Goal: Book appointment/travel/reservation

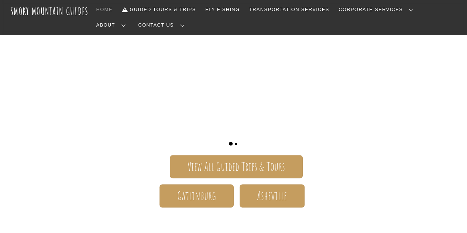
scroll to position [74, 0]
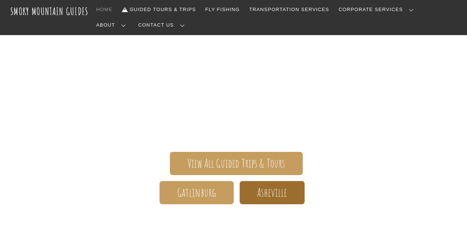
click at [263, 189] on span "Asheville" at bounding box center [272, 193] width 30 height 8
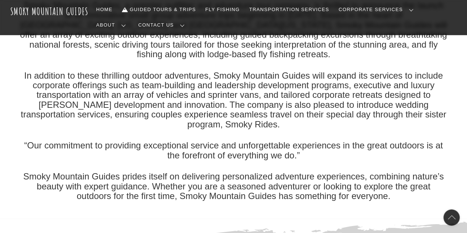
scroll to position [111, 0]
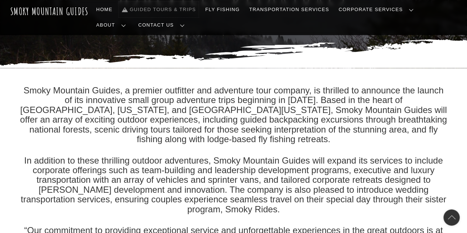
click at [178, 6] on link "Guided Tours & Trips" at bounding box center [159, 9] width 80 height 15
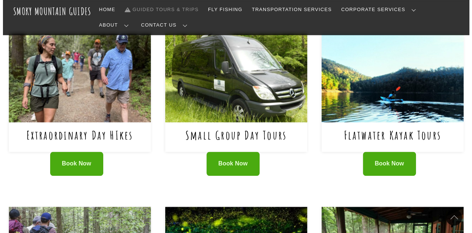
scroll to position [480, 0]
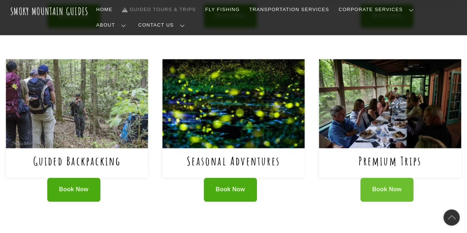
click at [380, 186] on span "Book Now" at bounding box center [387, 190] width 30 height 8
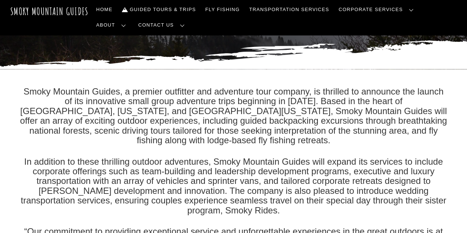
scroll to position [111, 0]
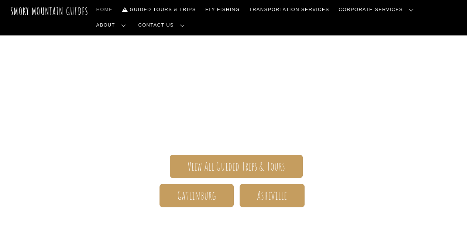
scroll to position [74, 0]
